Goal: Download file/media

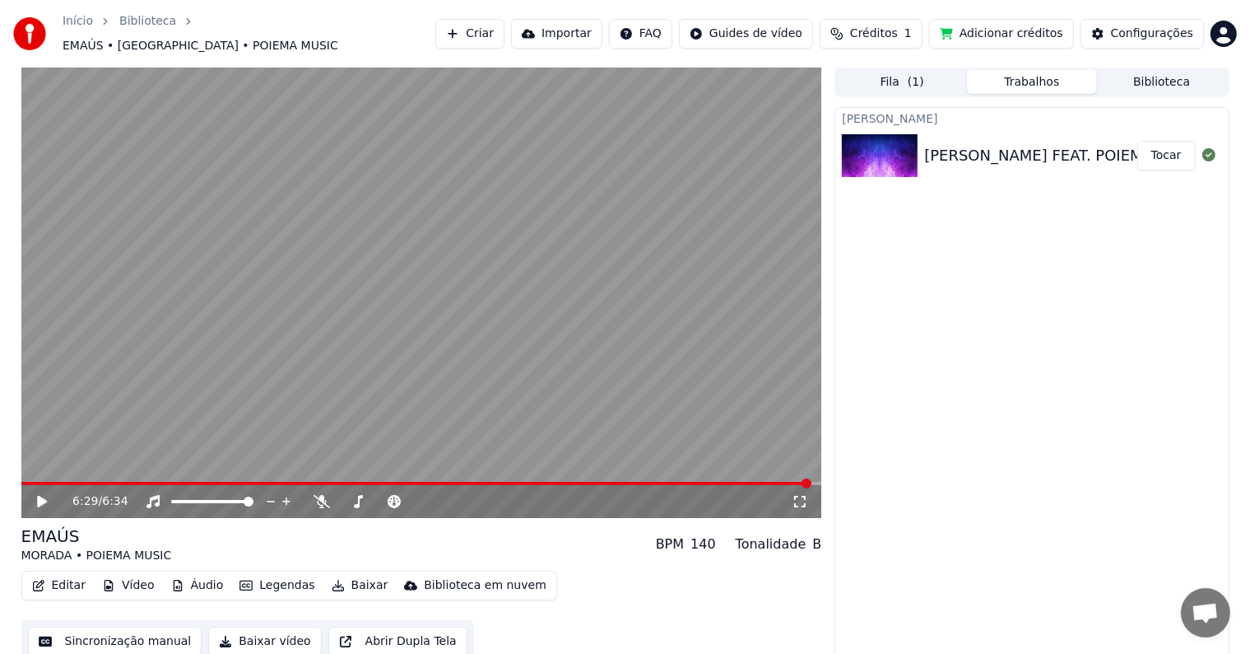
click at [1160, 145] on button "Tocar" at bounding box center [1166, 156] width 58 height 30
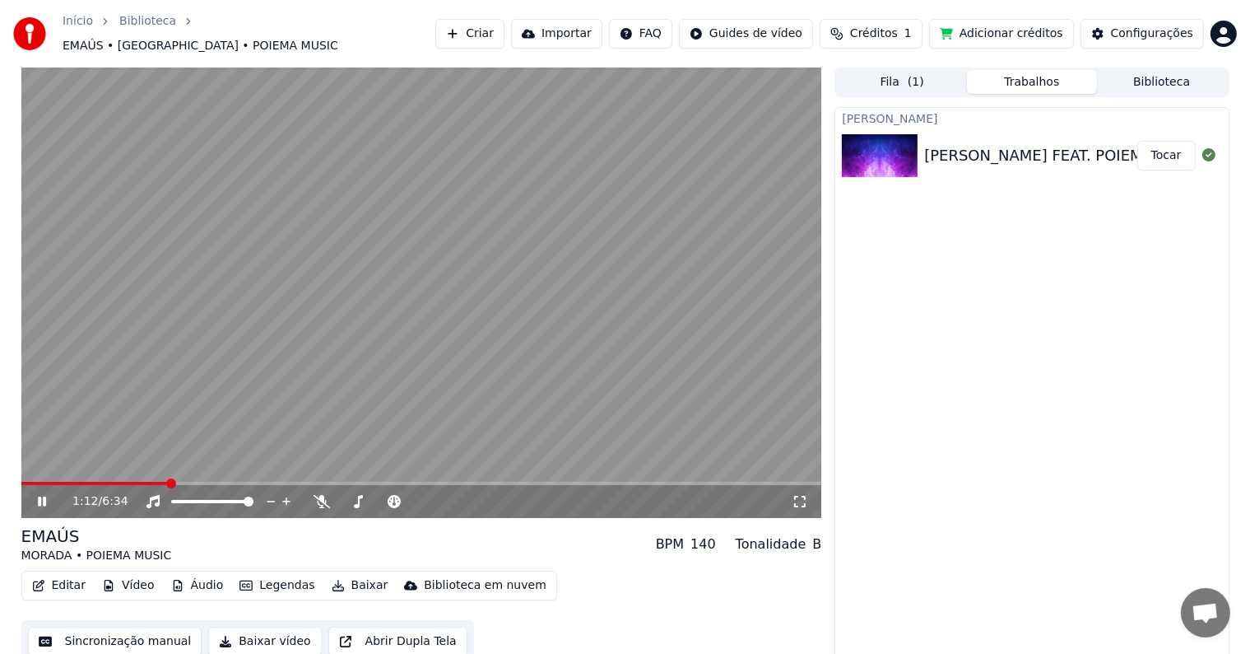
click at [342, 577] on button "Baixar" at bounding box center [360, 585] width 70 height 23
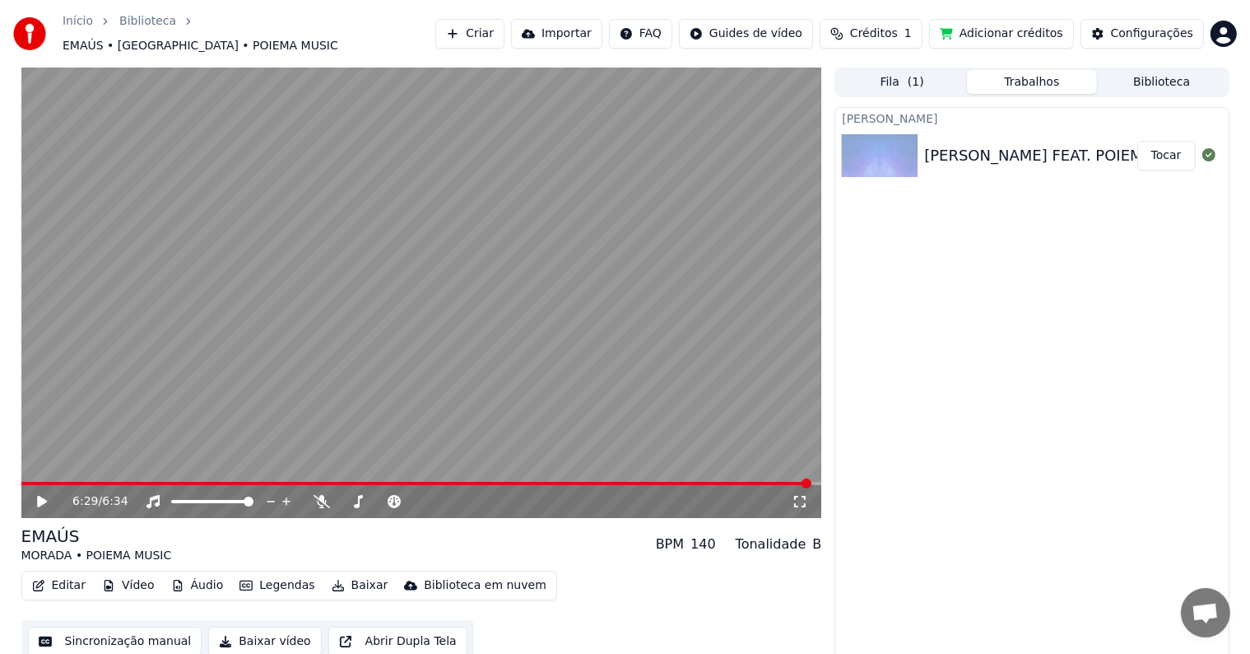
drag, startPoint x: 989, startPoint y: 160, endPoint x: 977, endPoint y: 365, distance: 204.5
click at [977, 365] on div "Criar Karaokê EMAÚS MORADA FEAT. POIEMA MUSIC (CLIPE OFICIAL) Tocar" at bounding box center [1032, 385] width 394 height 556
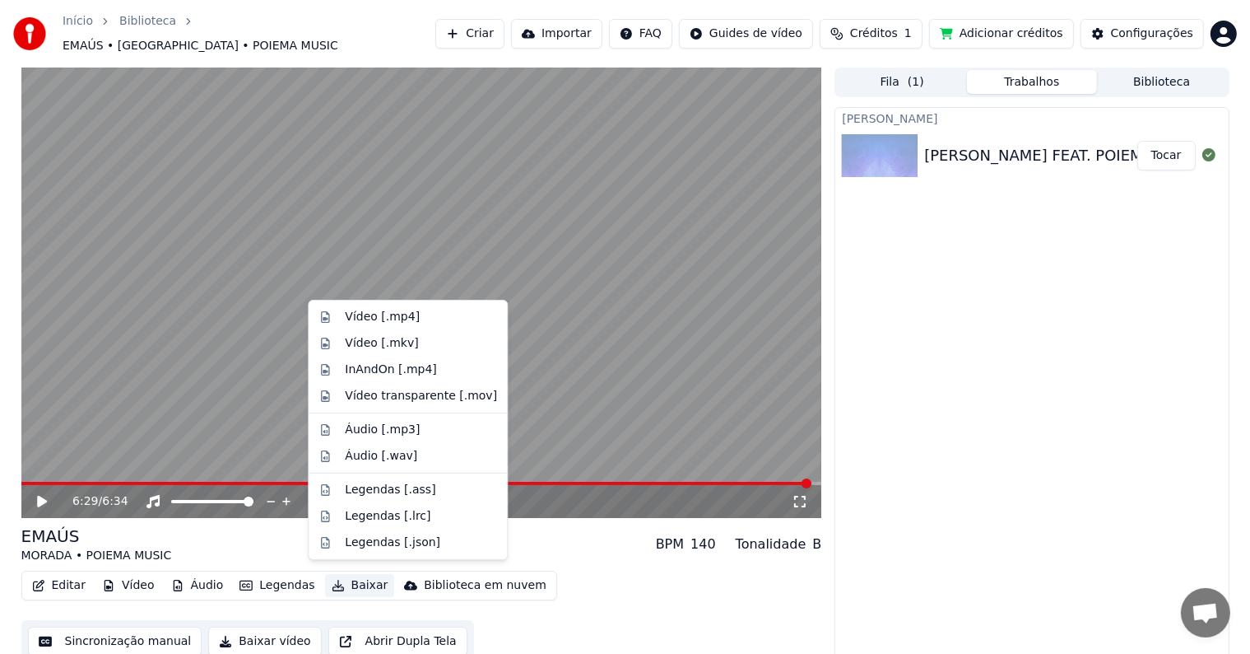
click at [346, 575] on button "Baixar" at bounding box center [360, 585] width 70 height 23
click at [365, 316] on div "Vídeo [.mp4]" at bounding box center [382, 317] width 75 height 16
